Goal: Use online tool/utility: Utilize a website feature to perform a specific function

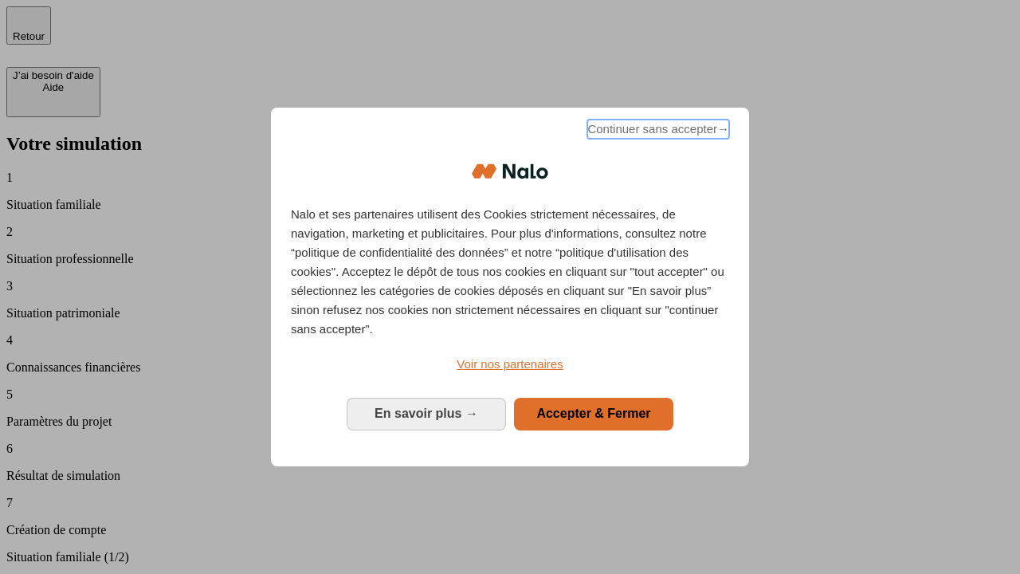
click at [657, 132] on span "Continuer sans accepter →" at bounding box center [658, 129] width 142 height 19
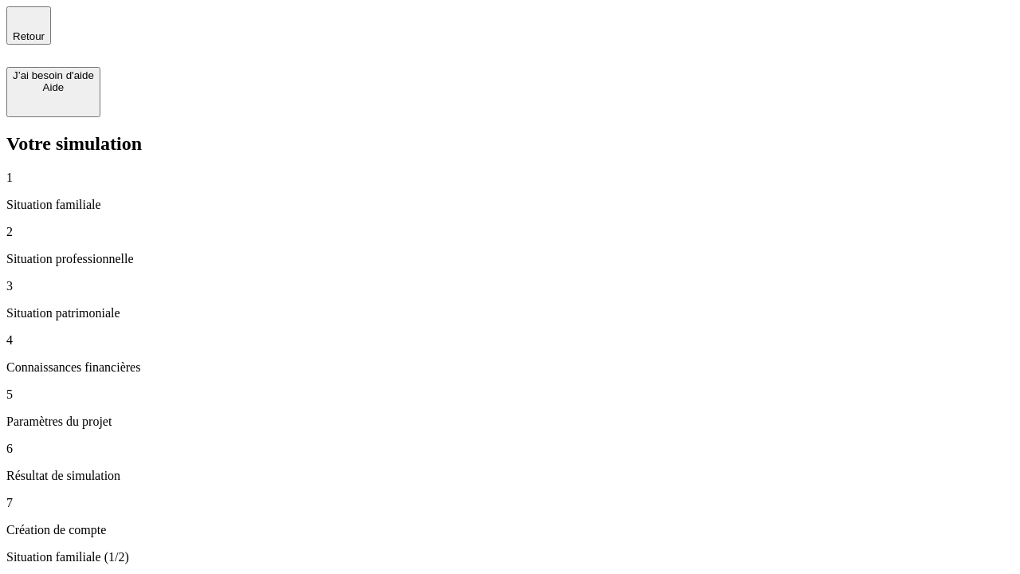
type input "30 000"
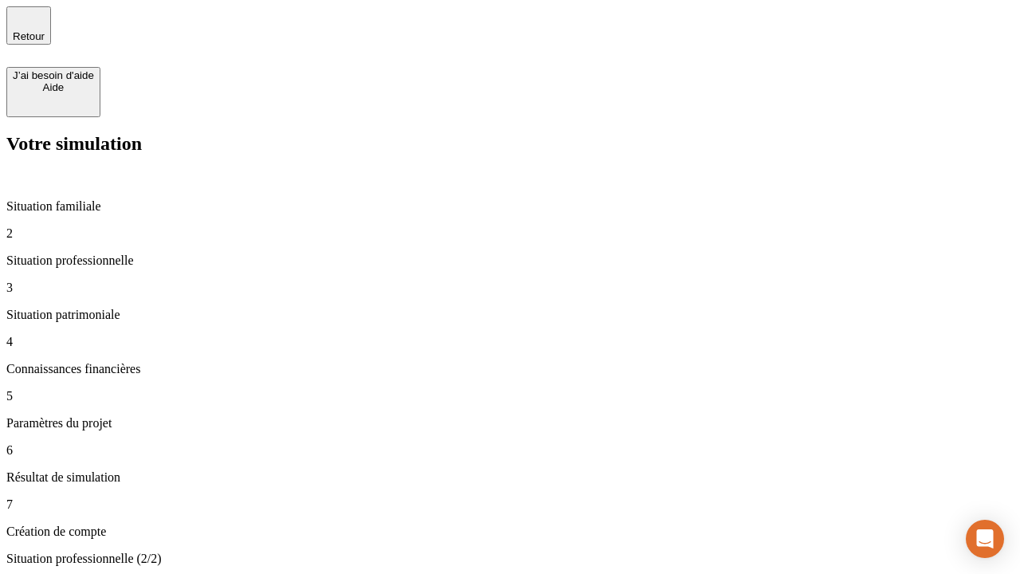
type input "40 000"
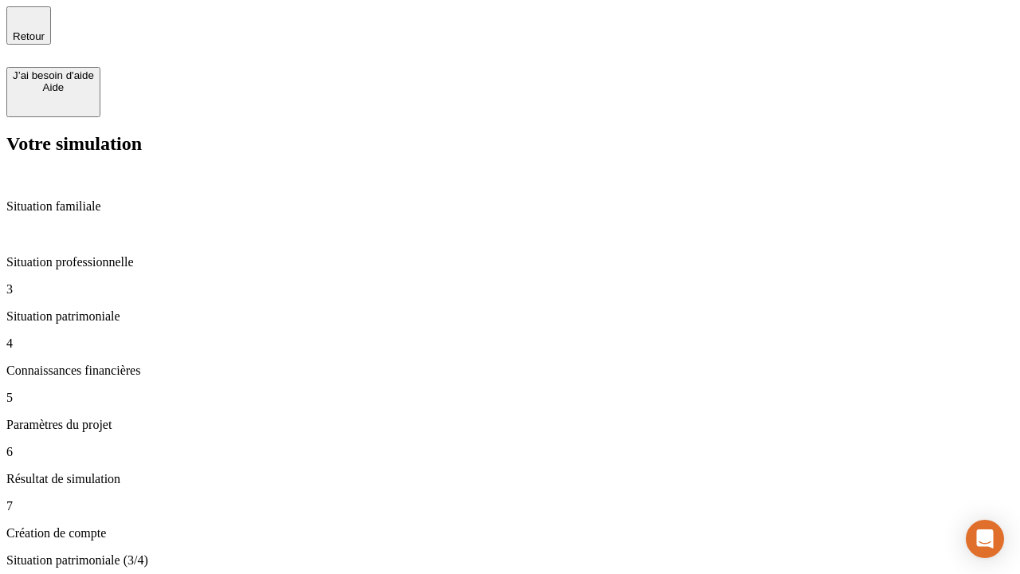
type input "1 100"
type input "20"
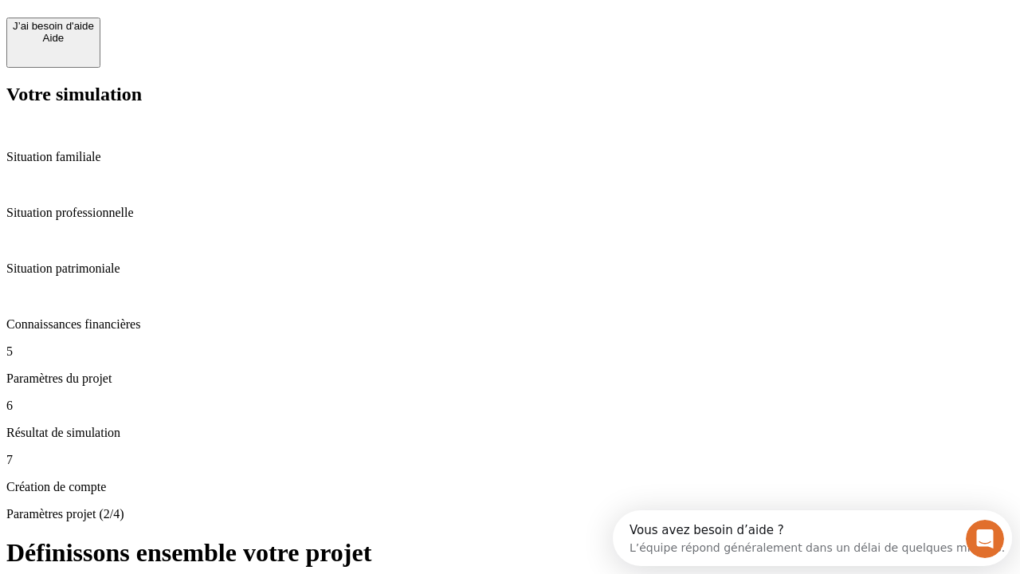
scroll to position [14, 0]
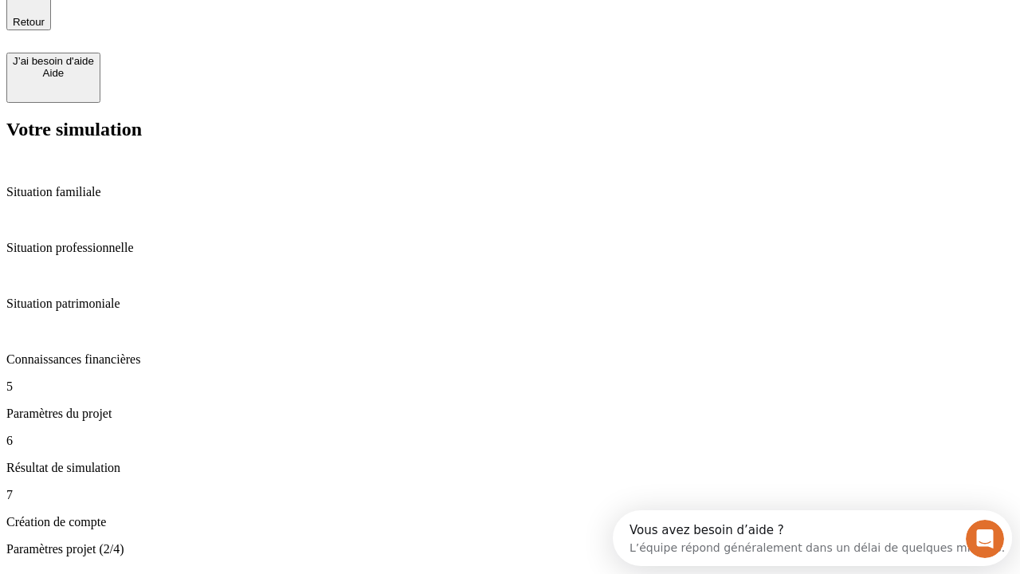
type input "40"
type input "50 000"
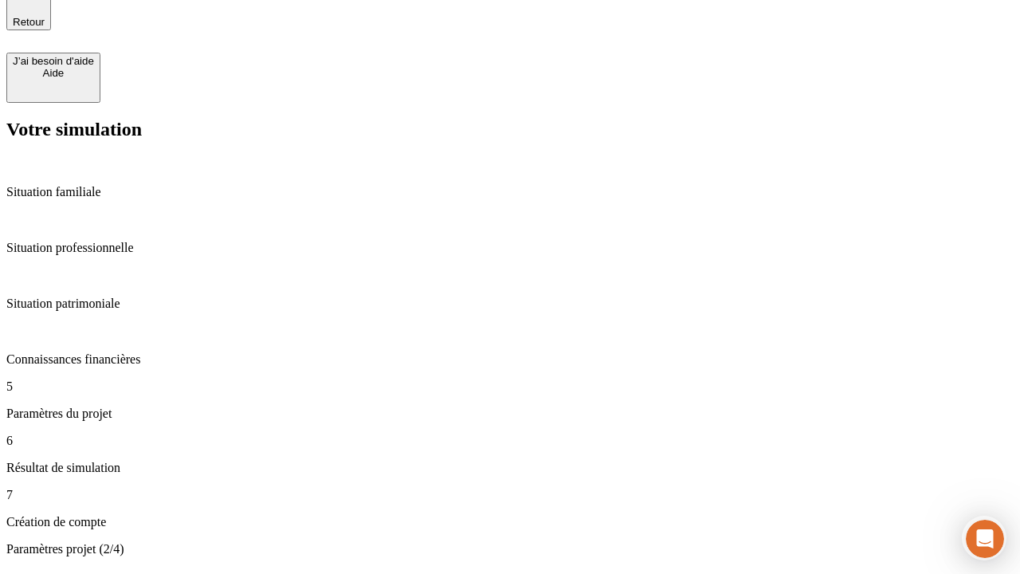
type input "640"
